Goal: Find specific page/section: Find specific page/section

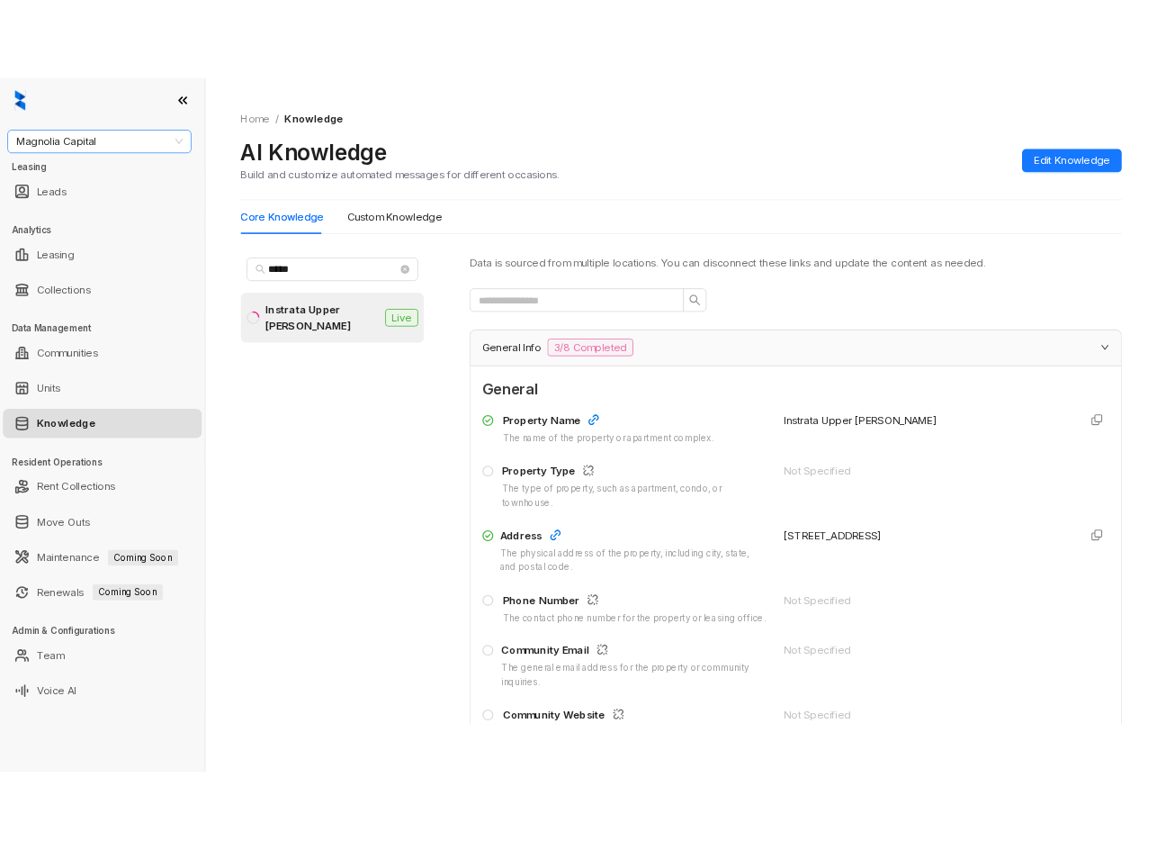
scroll to position [9, 0]
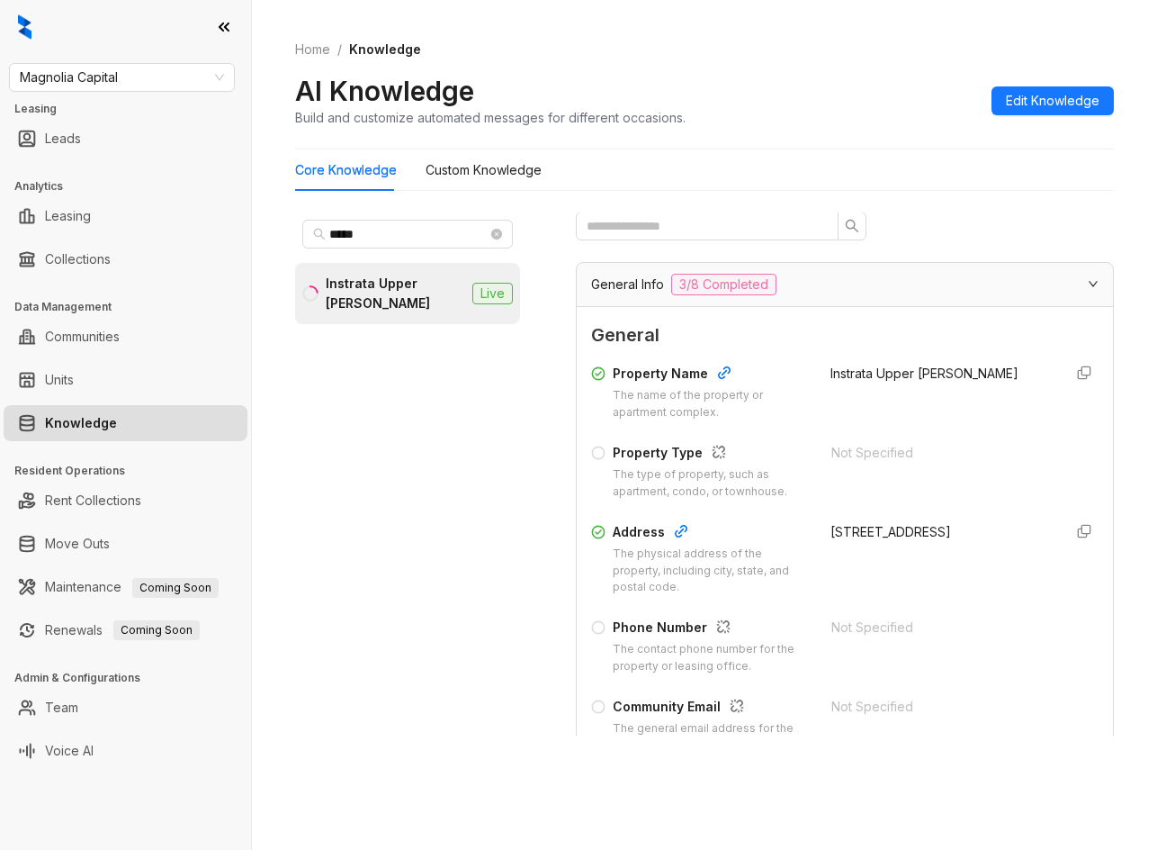
click at [92, 98] on div "Magnolia Capital Leasing Leads Analytics Leasing Collections Data Management Co…" at bounding box center [125, 425] width 251 height 850
click at [99, 88] on span "Magnolia Capital" at bounding box center [122, 77] width 204 height 27
type input "*****"
click at [154, 114] on div "[PERSON_NAME] Development" at bounding box center [121, 113] width 197 height 20
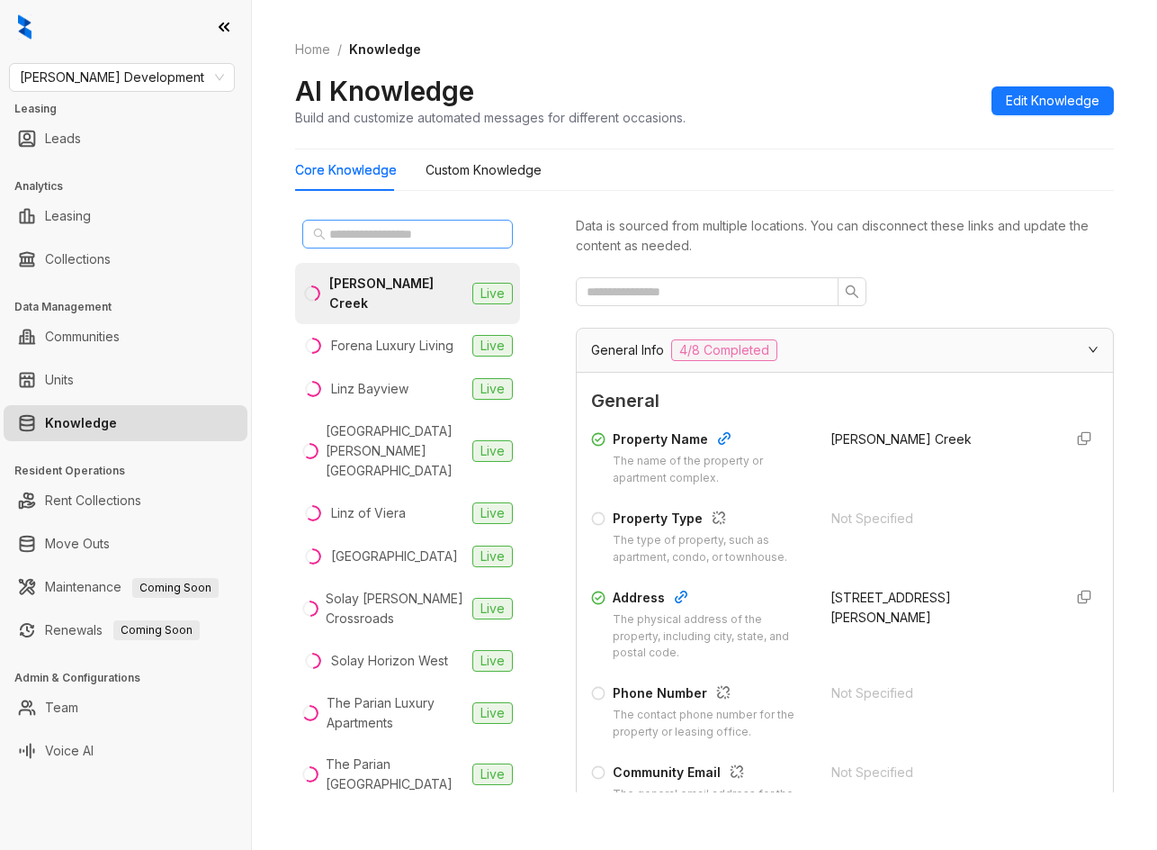
click at [384, 244] on span at bounding box center [407, 234] width 211 height 29
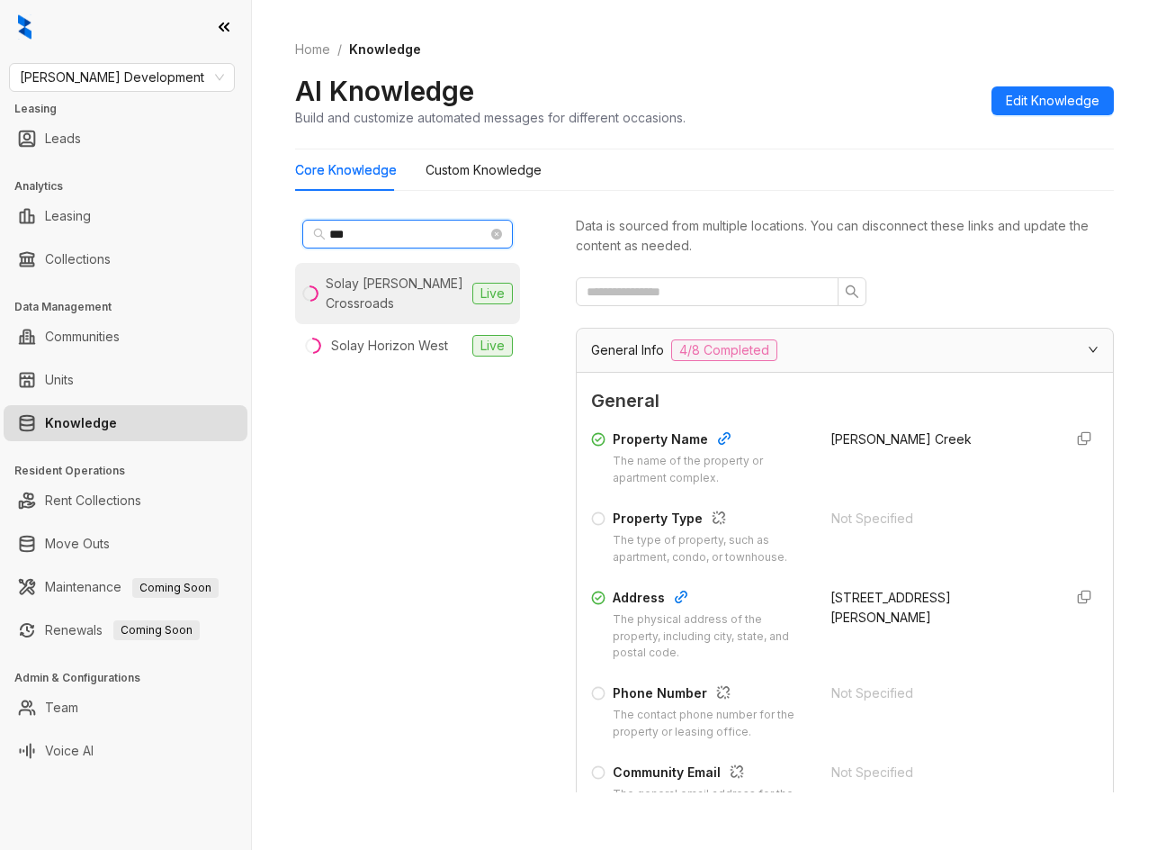
type input "***"
click at [389, 274] on div "Solay Carnes Crossroads" at bounding box center [395, 294] width 139 height 40
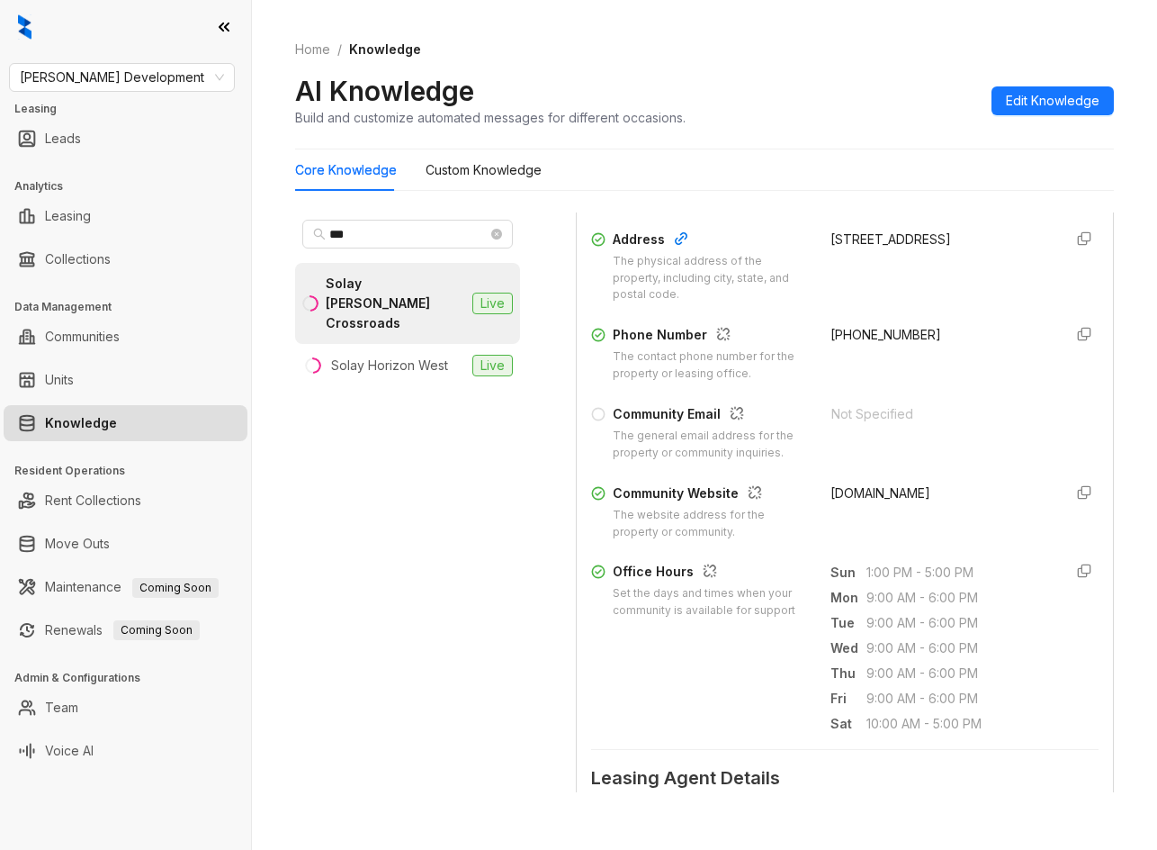
scroll to position [270, 0]
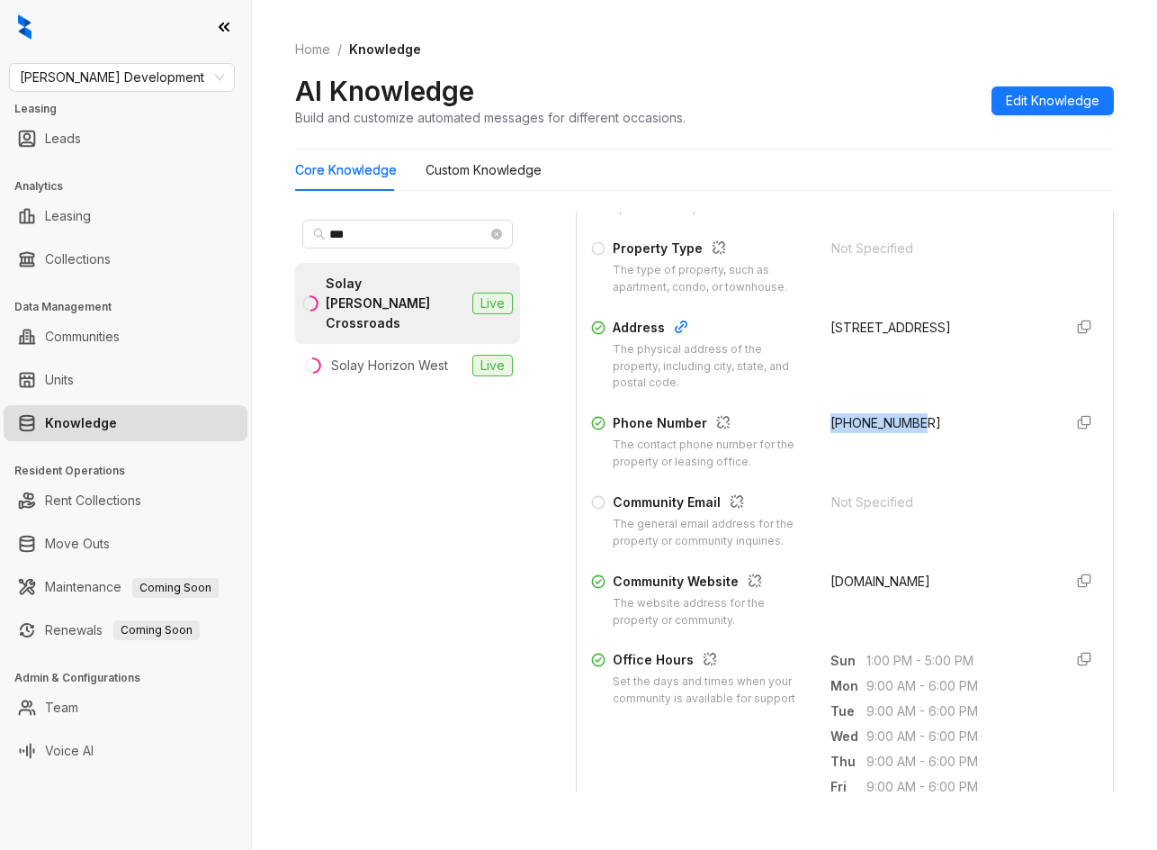
drag, startPoint x: 813, startPoint y: 423, endPoint x: 913, endPoint y: 426, distance: 100.8
click at [913, 426] on div "Phone Number The contact phone number for the property or leasing office. +1843…" at bounding box center [845, 442] width 508 height 58
